Goal: Task Accomplishment & Management: Manage account settings

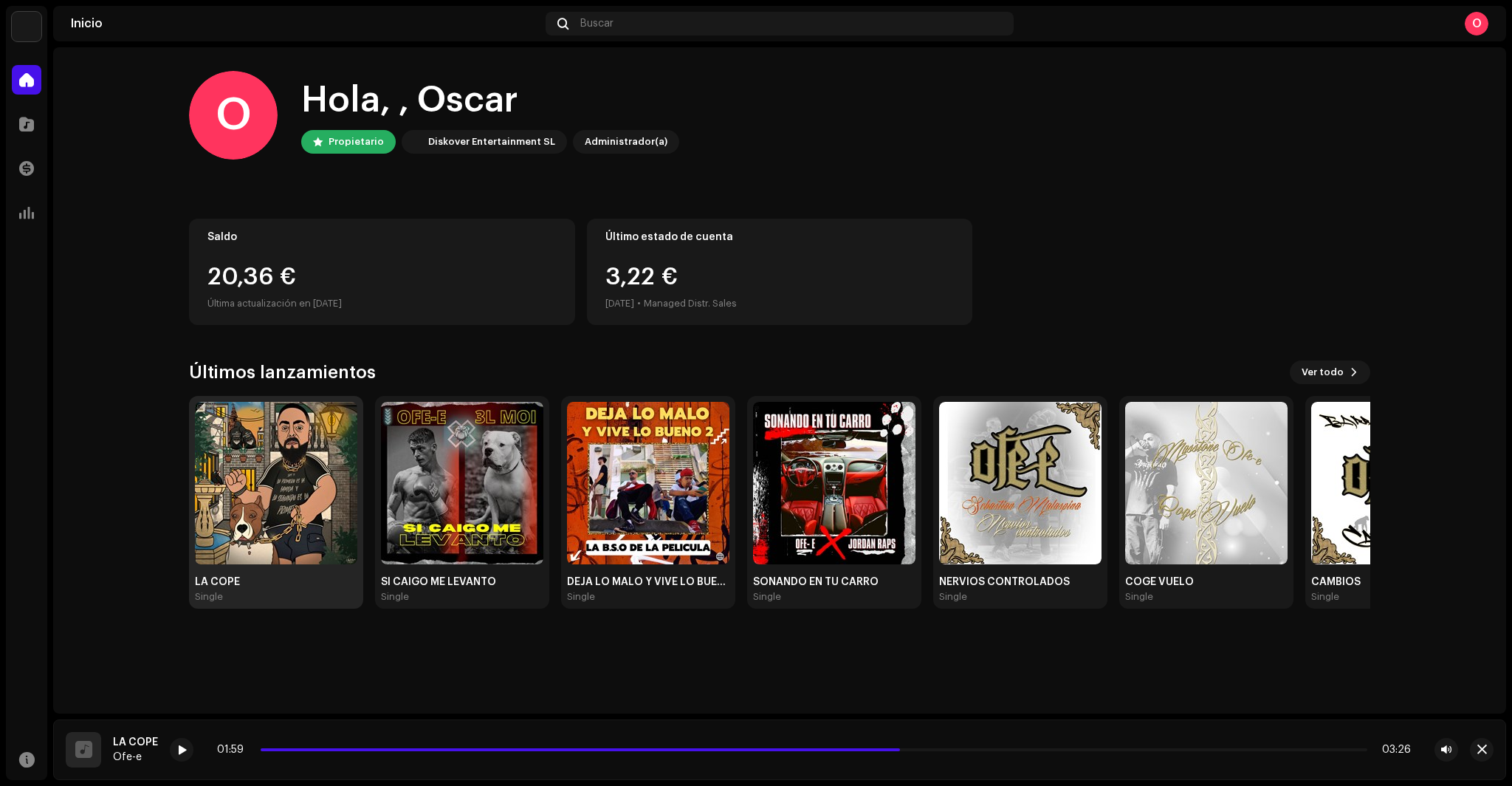
click at [298, 212] on img at bounding box center [276, 483] width 163 height 163
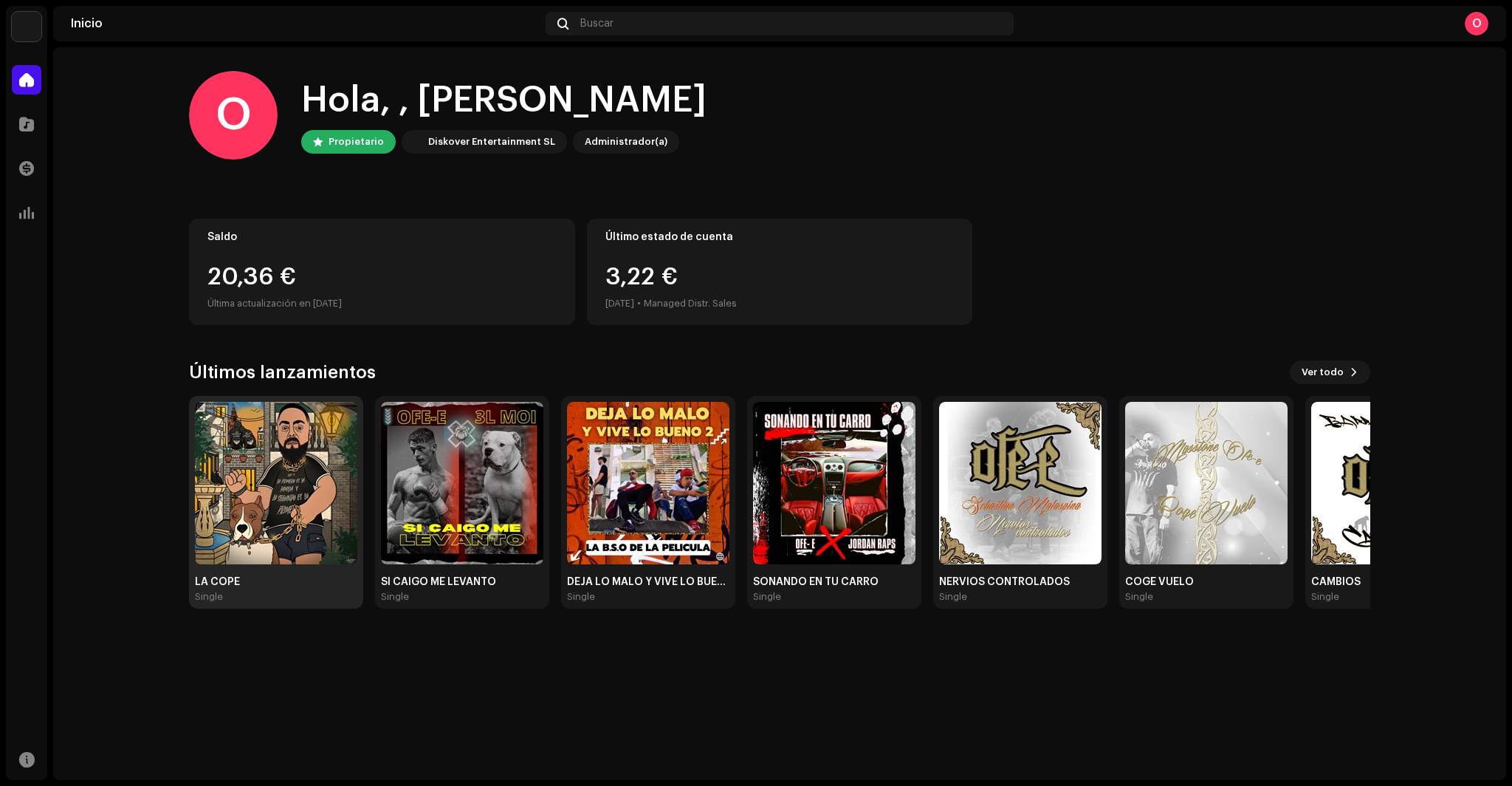
click at [221, 494] on img at bounding box center [276, 483] width 163 height 163
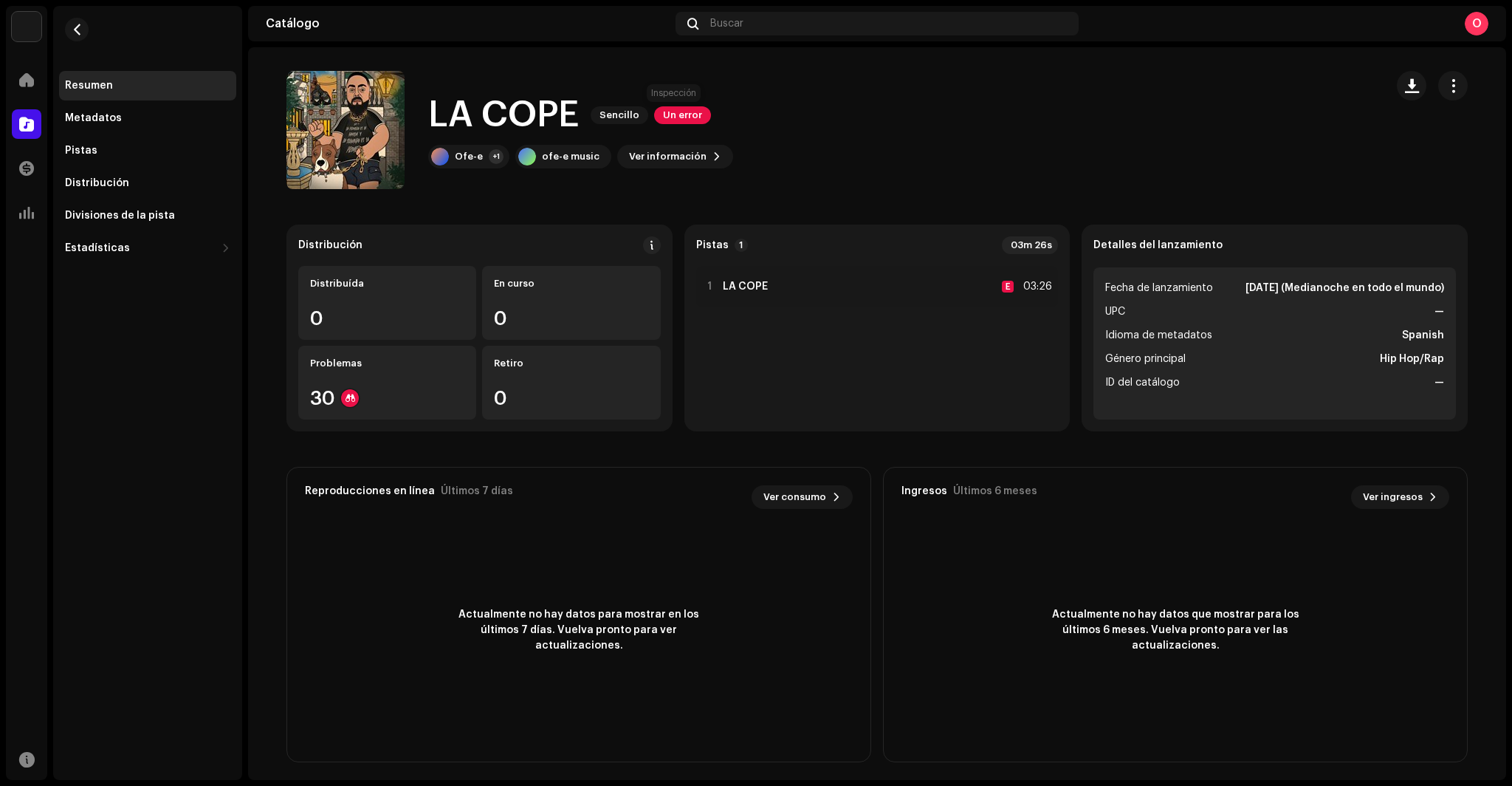
click at [679, 114] on span "Un error" at bounding box center [683, 115] width 57 height 17
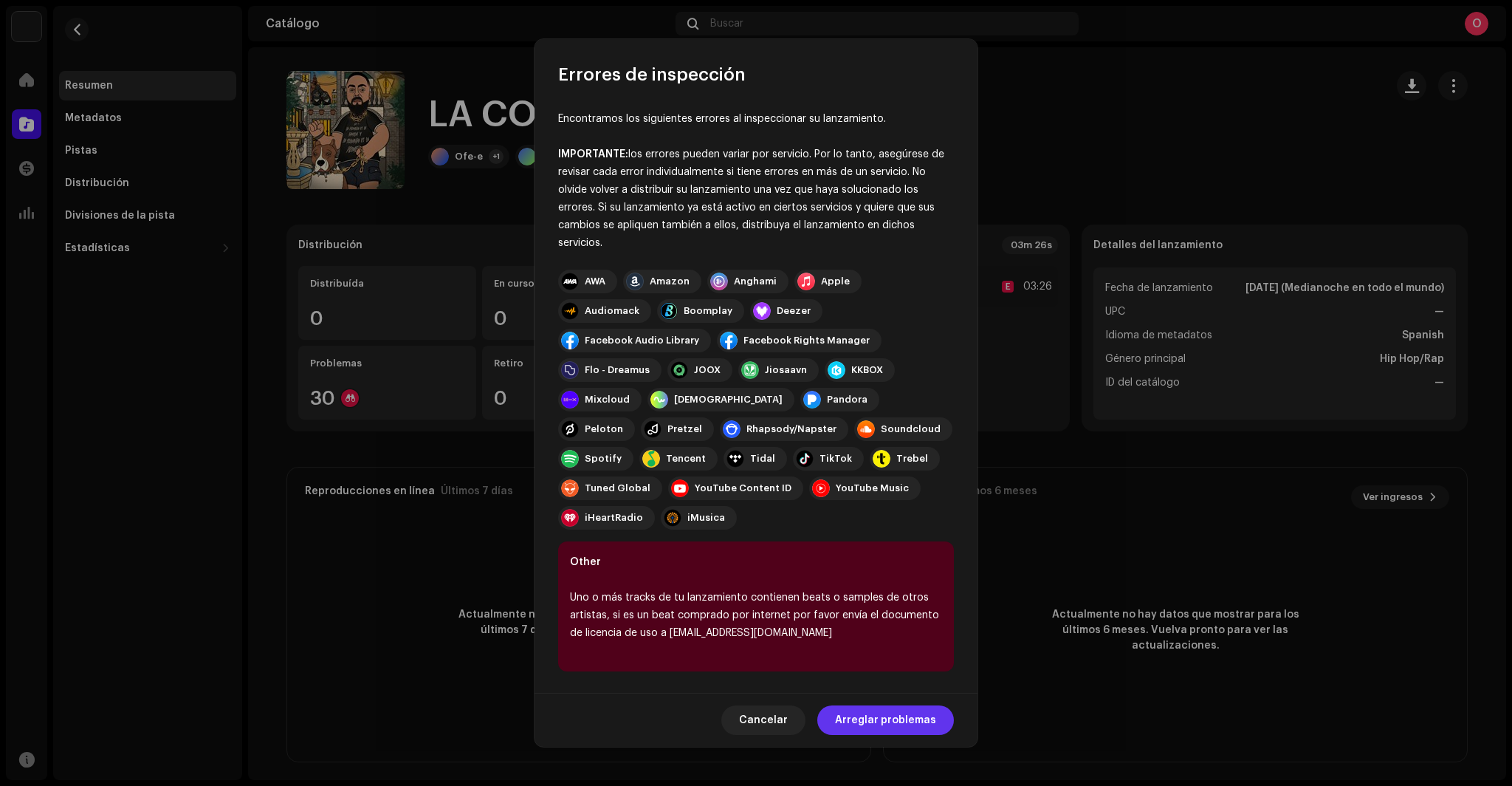
click at [872, 711] on span "Arreglar problemas" at bounding box center [885, 719] width 101 height 29
